Goal: Task Accomplishment & Management: Use online tool/utility

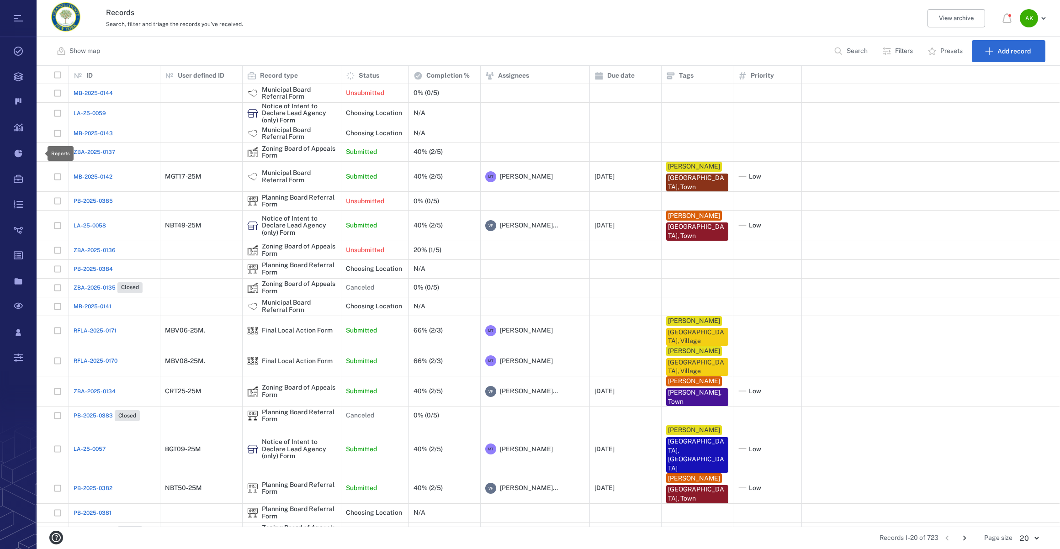
scroll to position [454, 1016]
click at [339, 30] on div "Records Search, filter and triage the records you've received. View archive A K" at bounding box center [548, 18] width 1023 height 37
click at [349, 544] on div "Records 1-20 of 723 1 2 3 4 5 … 37 Page size 20 ** ​" at bounding box center [548, 538] width 994 height 22
click at [343, 49] on div "Show map Search Filters Presets Add record" at bounding box center [548, 51] width 1023 height 29
click at [106, 52] on button "Show map" at bounding box center [79, 51] width 56 height 22
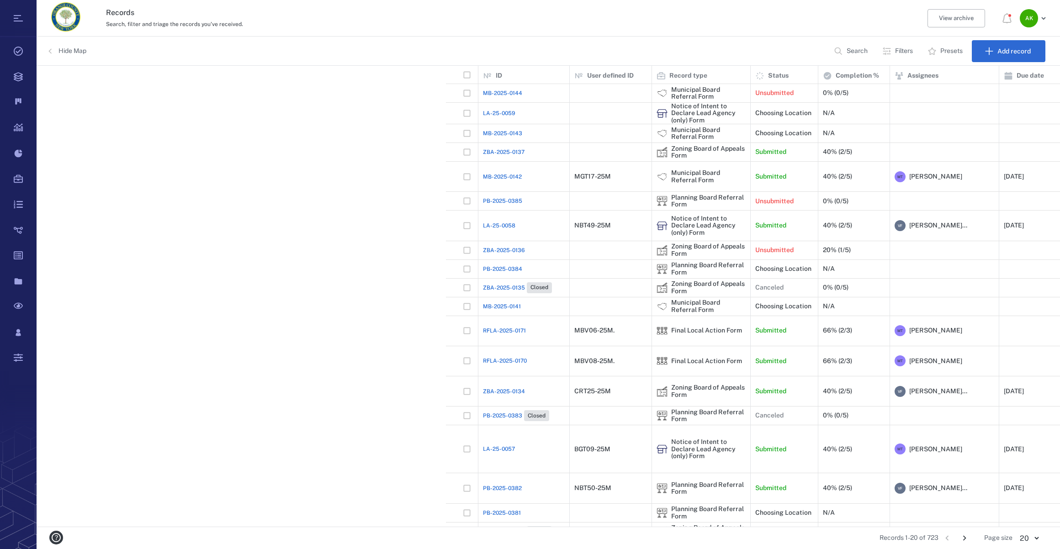
scroll to position [454, 607]
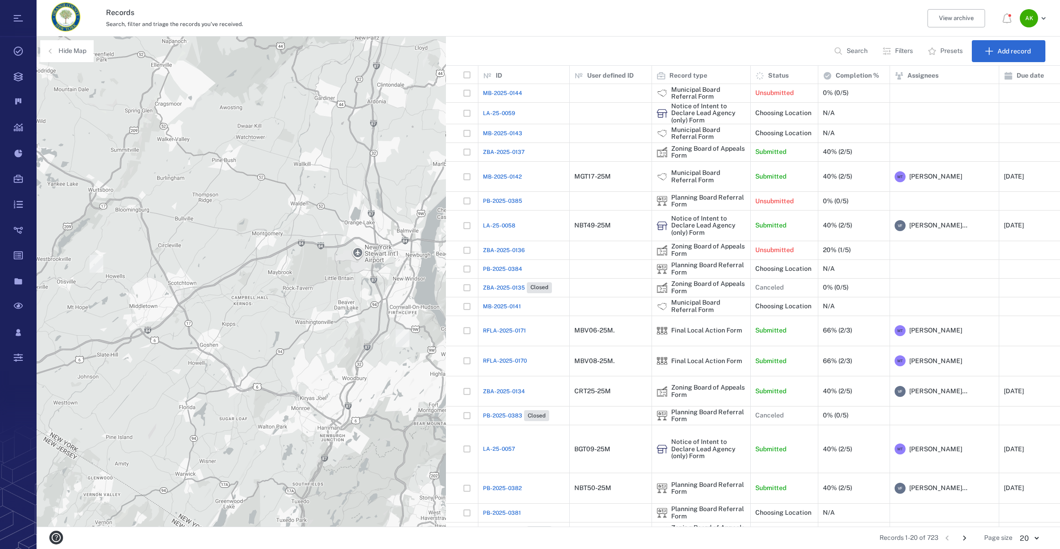
click at [53, 52] on icon "button" at bounding box center [50, 51] width 9 height 9
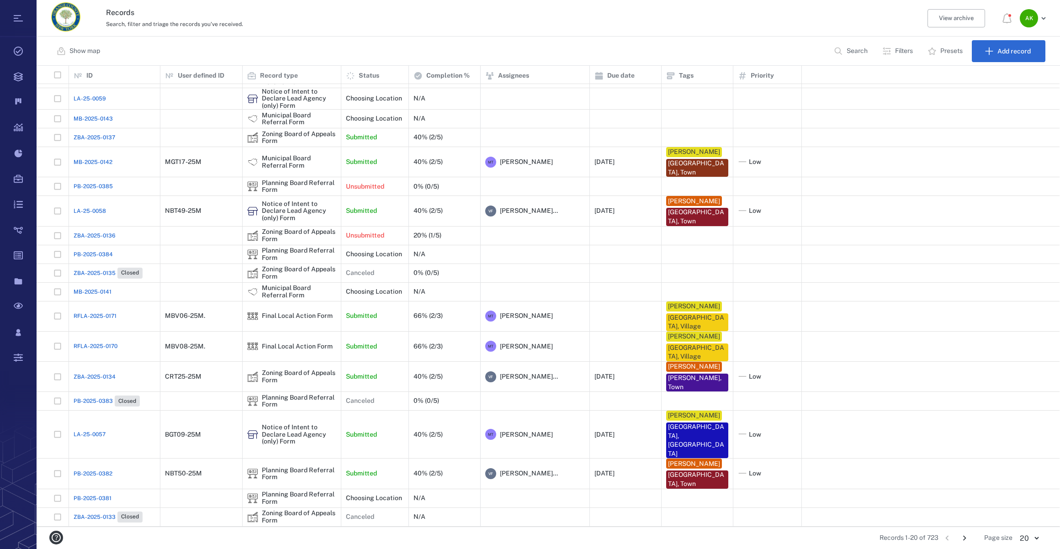
scroll to position [22, 0]
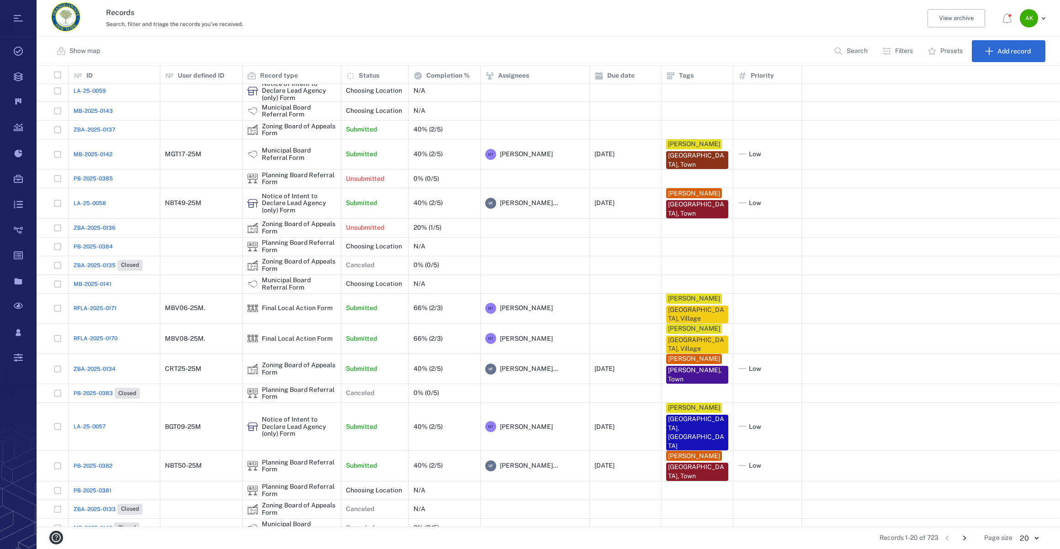
click at [848, 47] on p "Search" at bounding box center [856, 51] width 21 height 9
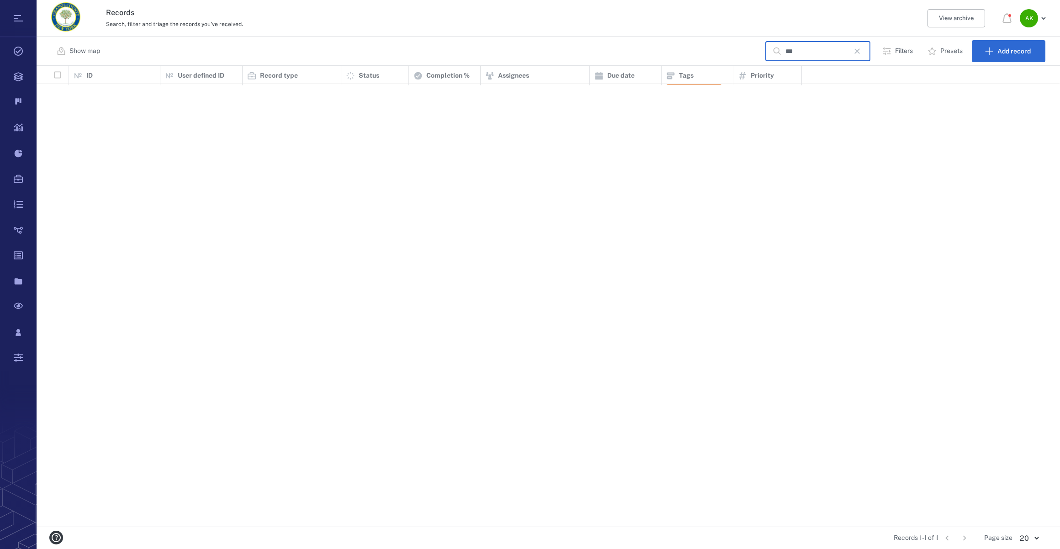
scroll to position [0, 0]
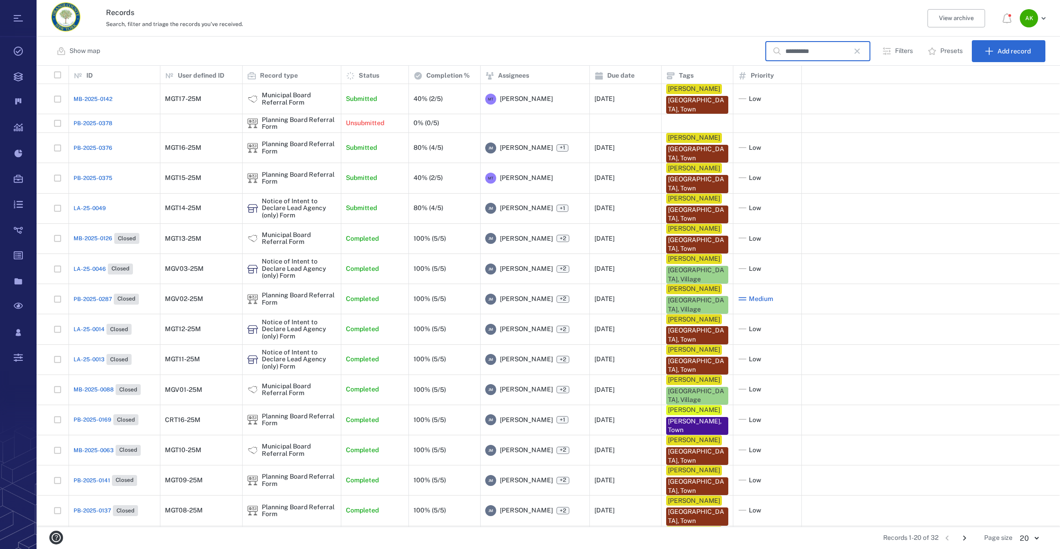
type input "**********"
click at [93, 208] on span "LA-25-0049" at bounding box center [90, 208] width 32 height 8
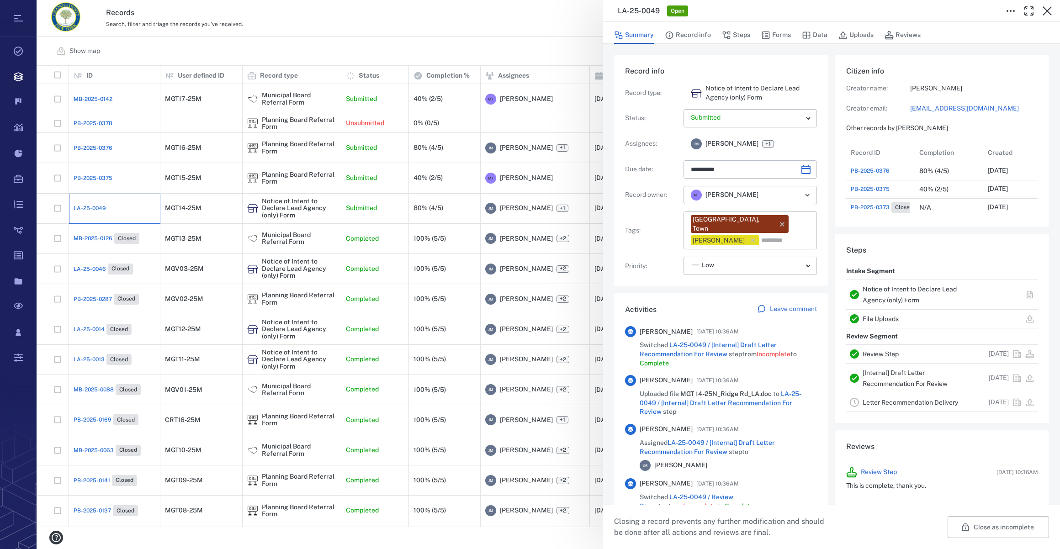
scroll to position [7, 6]
click at [782, 34] on button "Forms" at bounding box center [776, 34] width 30 height 17
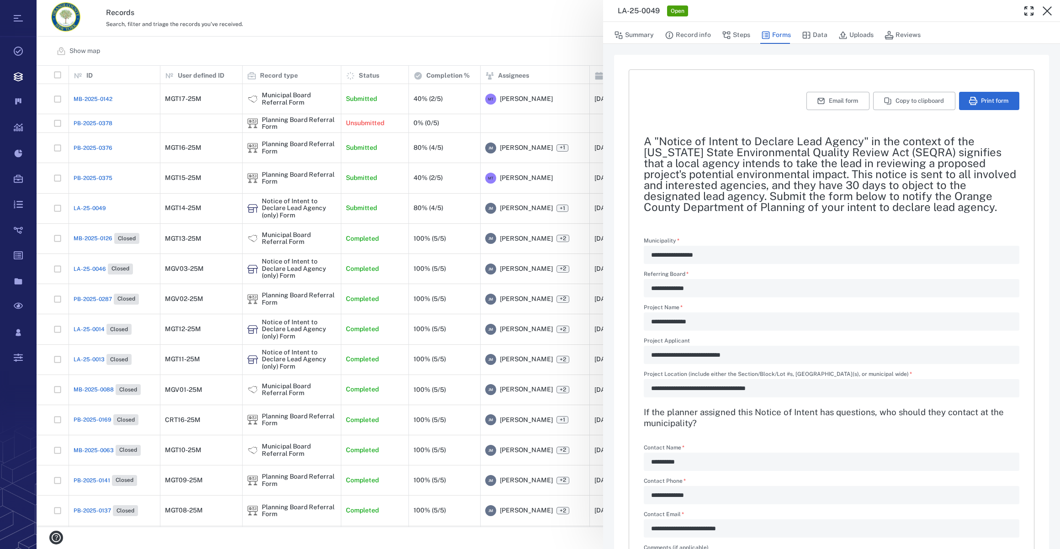
drag, startPoint x: 746, startPoint y: 32, endPoint x: 619, endPoint y: 383, distance: 372.9
click at [746, 33] on button "Steps" at bounding box center [736, 34] width 28 height 17
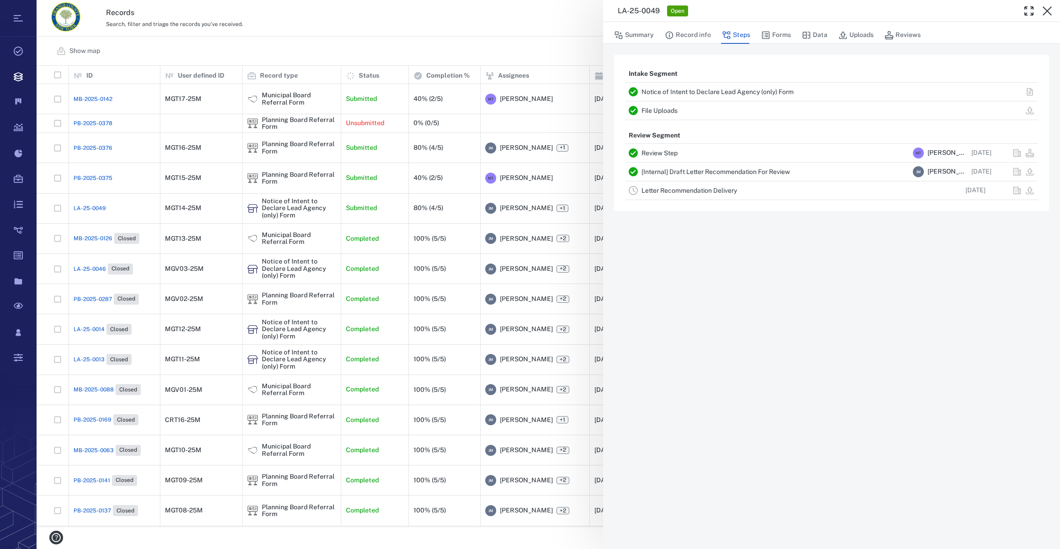
click at [665, 187] on link "Letter Recommendation Delivery" at bounding box center [688, 190] width 95 height 7
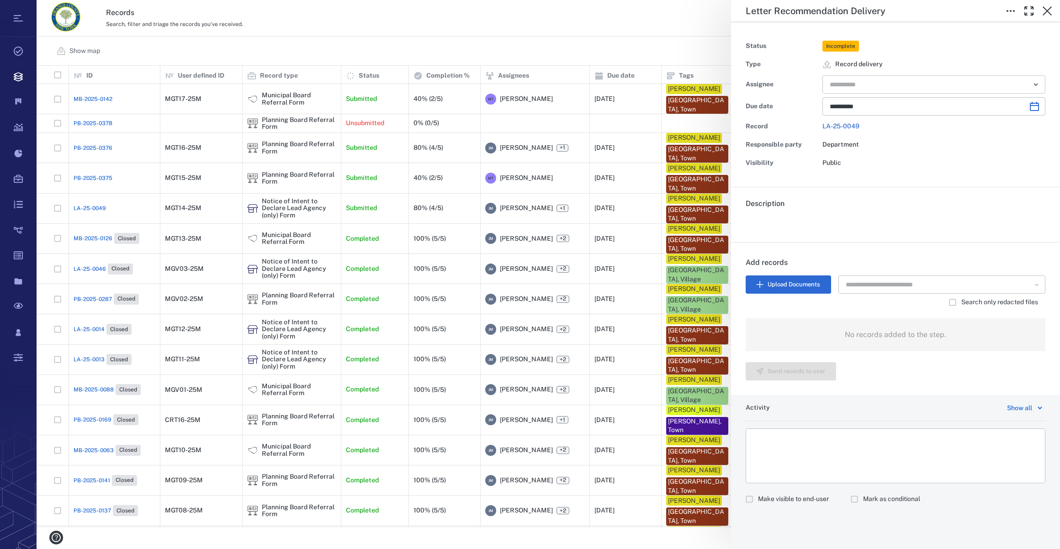
click at [851, 91] on div "​" at bounding box center [933, 84] width 223 height 18
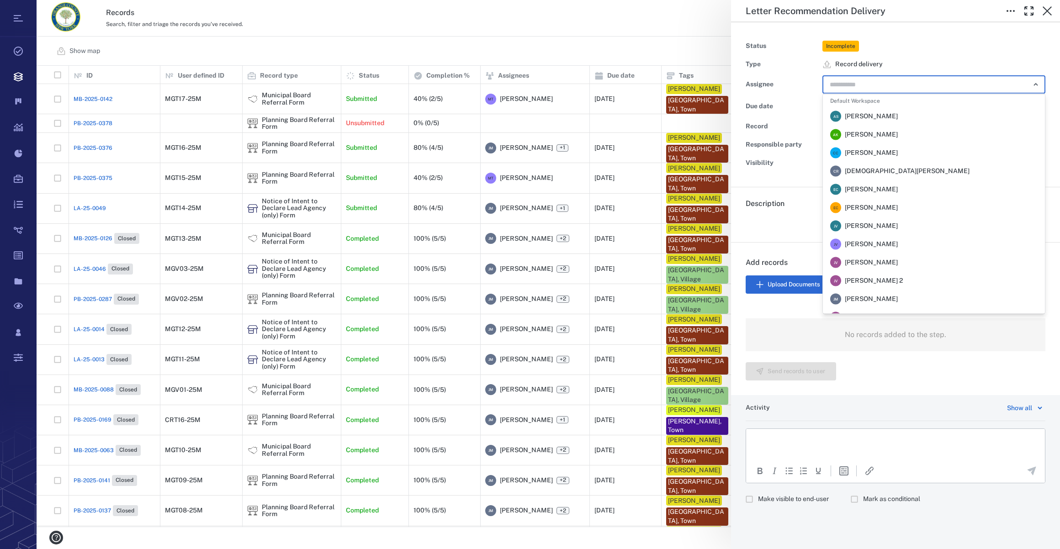
click at [851, 297] on span "[PERSON_NAME]" at bounding box center [870, 299] width 53 height 9
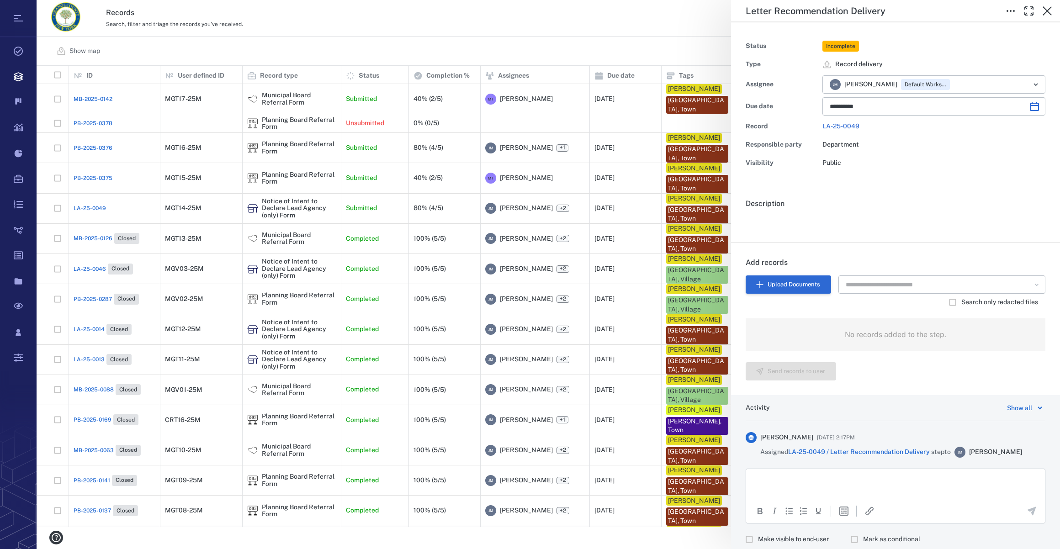
click at [767, 281] on button "Upload Documents" at bounding box center [787, 284] width 85 height 18
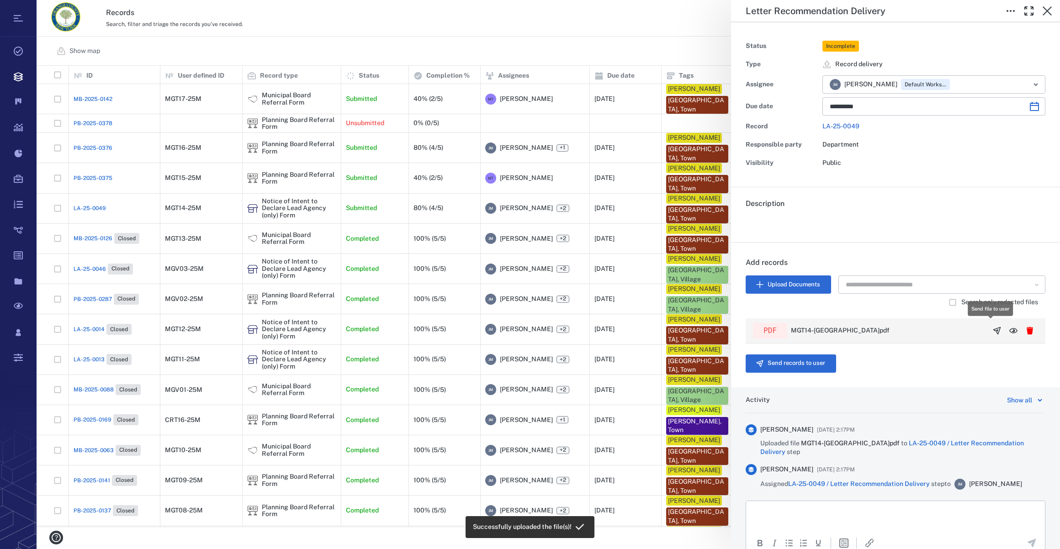
click at [992, 327] on icon "button" at bounding box center [996, 330] width 9 height 9
click at [781, 362] on button "Send records to user" at bounding box center [790, 363] width 90 height 18
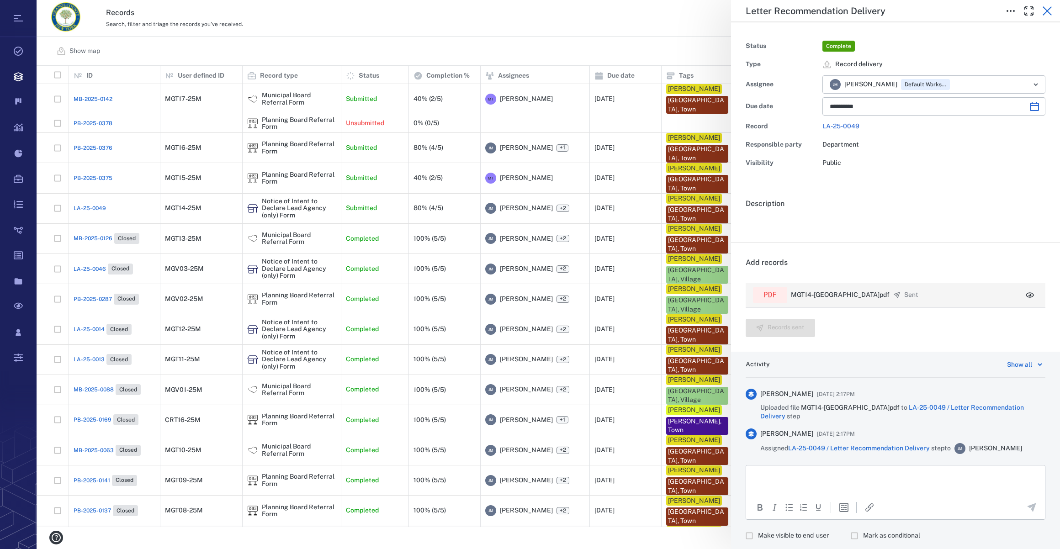
click at [1049, 9] on icon "button" at bounding box center [1046, 10] width 9 height 9
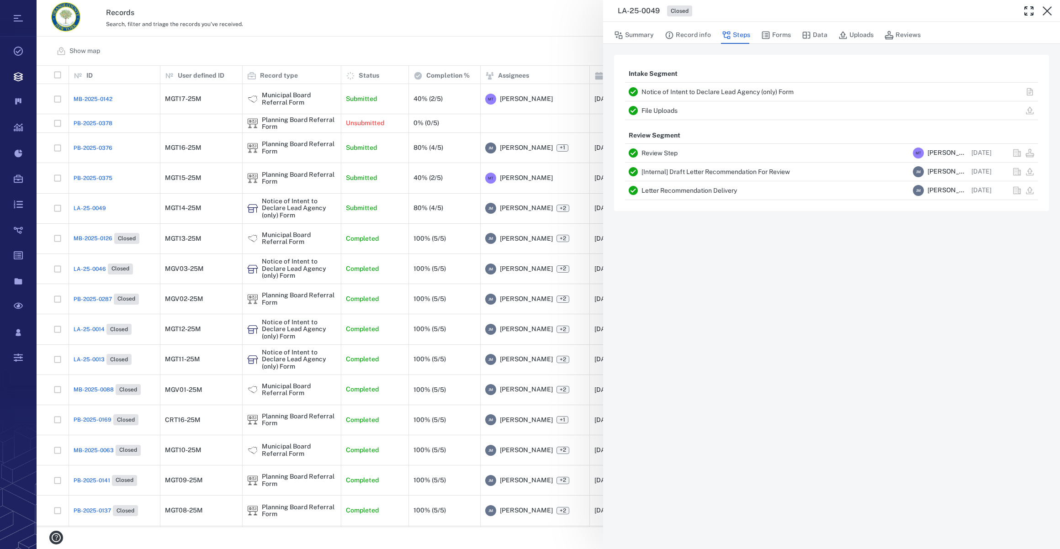
click at [1049, 9] on icon "button" at bounding box center [1046, 10] width 9 height 9
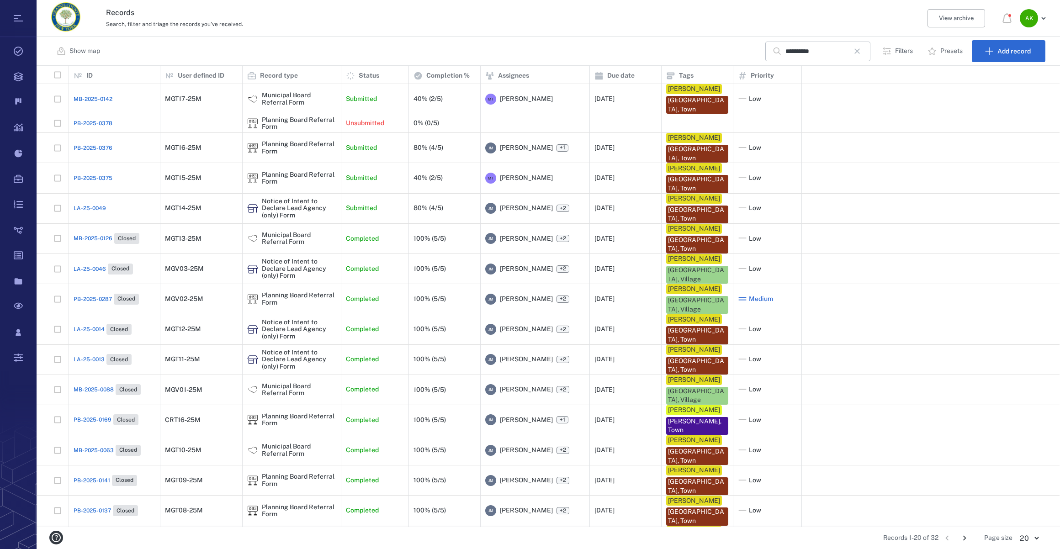
click at [79, 205] on span "LA-25-0049" at bounding box center [90, 208] width 32 height 8
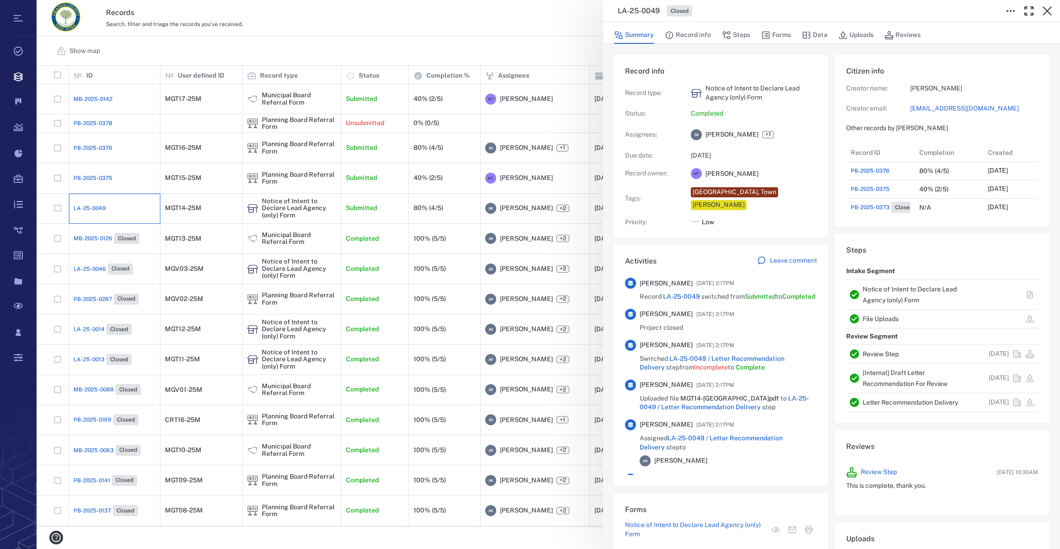
scroll to position [7, 6]
click at [928, 108] on link "[EMAIL_ADDRESS][DOMAIN_NAME]" at bounding box center [974, 108] width 128 height 9
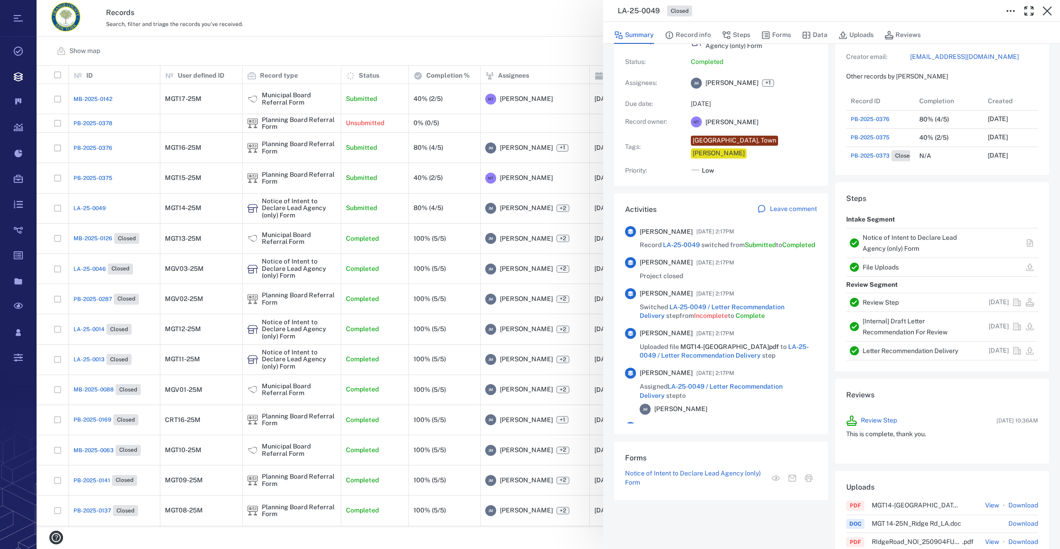
scroll to position [0, 0]
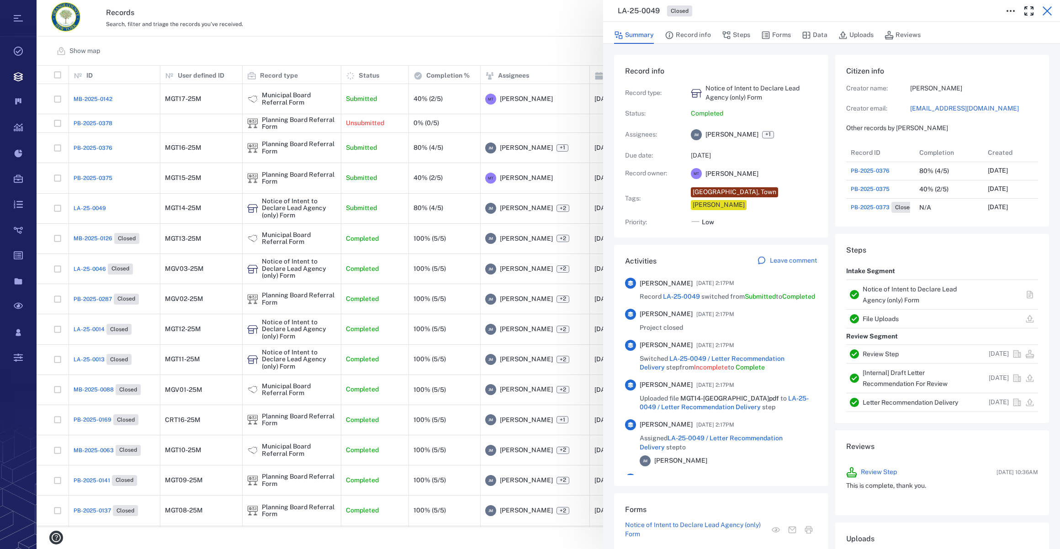
click at [1050, 13] on icon "button" at bounding box center [1046, 10] width 11 height 11
